Goal: Navigation & Orientation: Find specific page/section

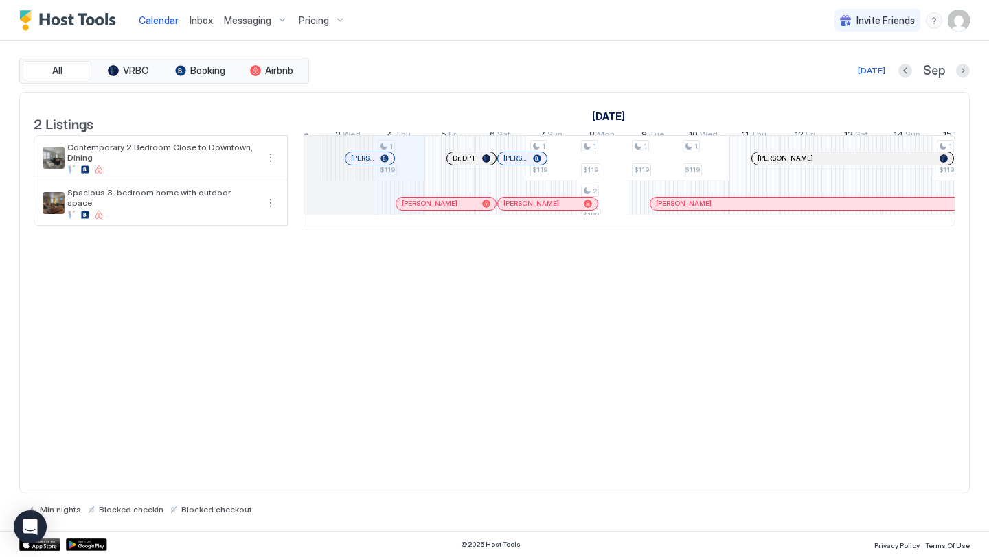
click at [208, 23] on span "Inbox" at bounding box center [200, 20] width 23 height 12
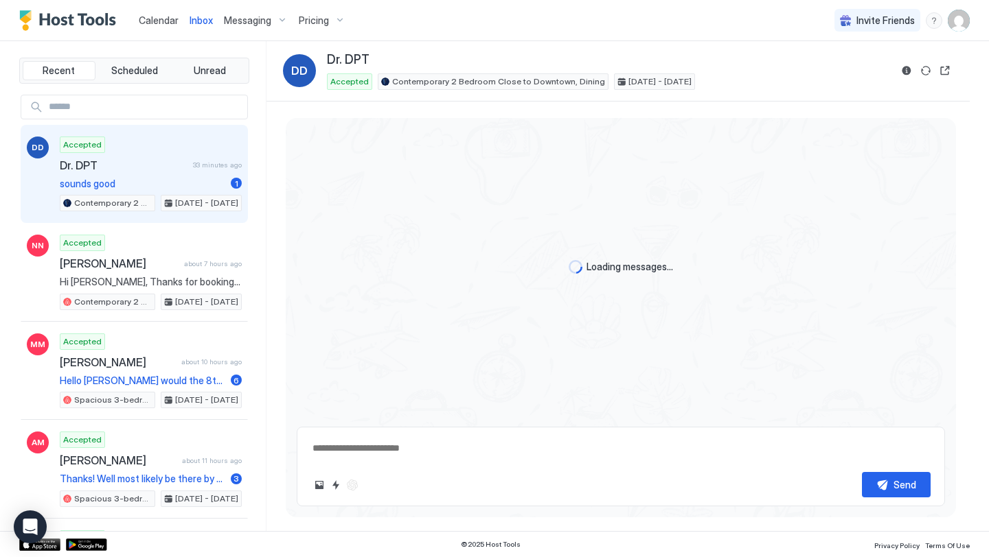
type textarea "*"
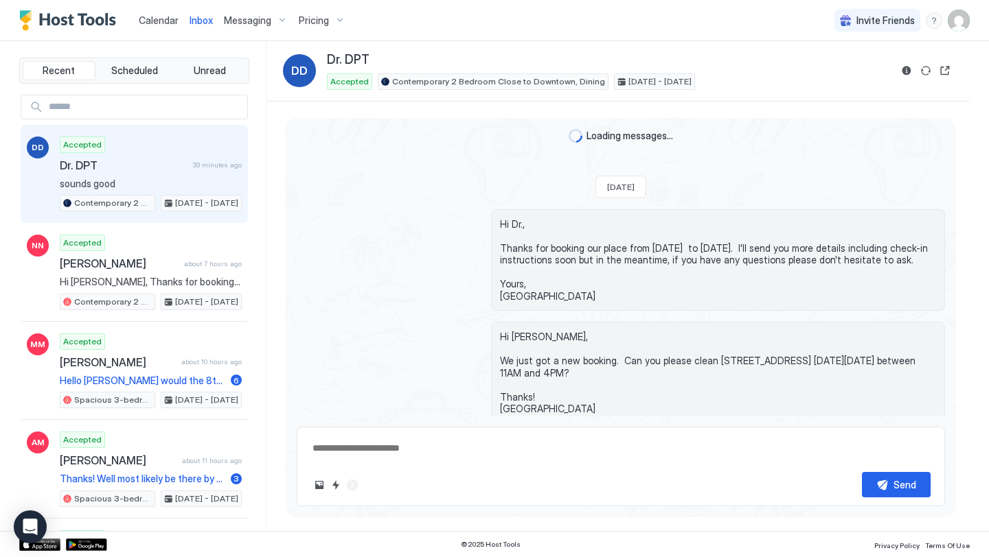
scroll to position [831, 0]
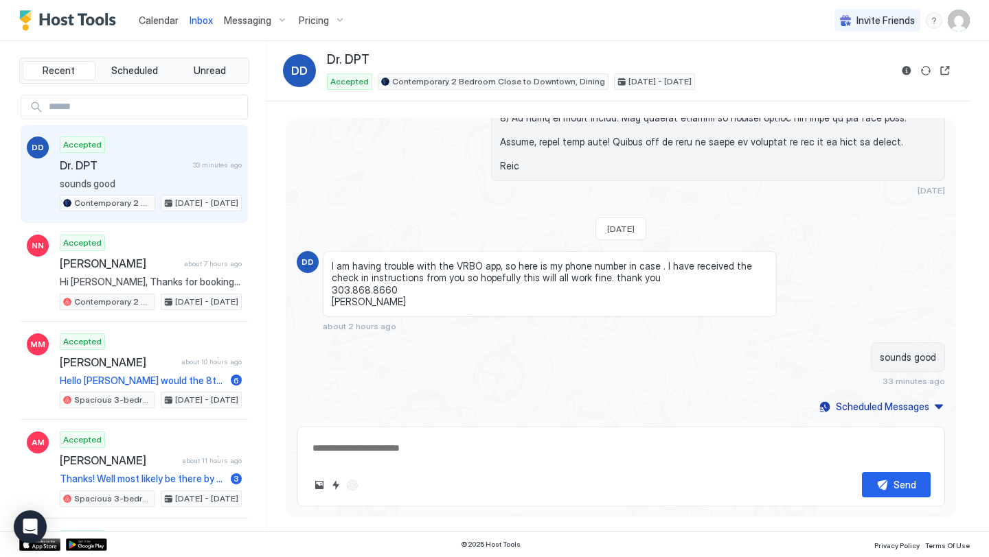
click at [170, 19] on span "Calendar" at bounding box center [159, 20] width 40 height 12
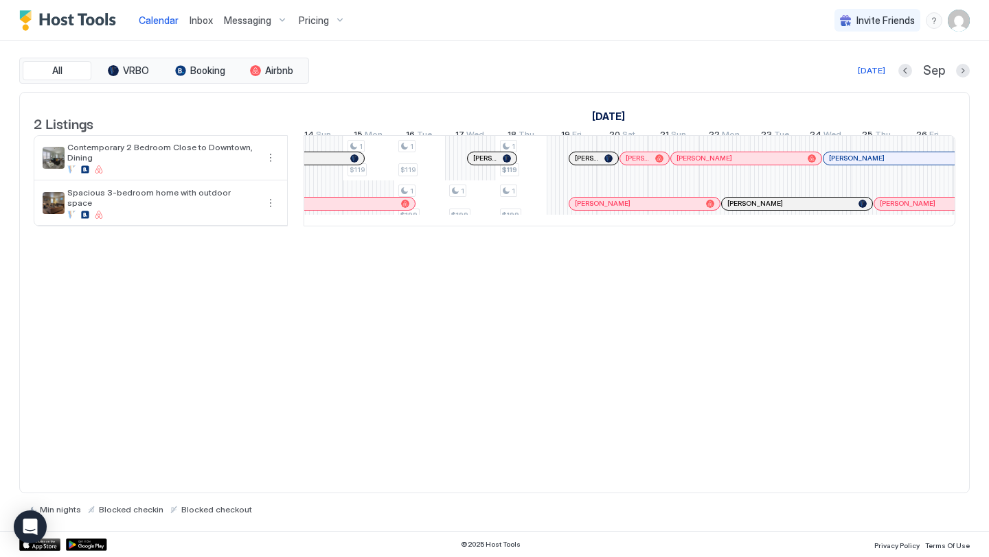
scroll to position [0, 1333]
